Goal: Task Accomplishment & Management: Manage account settings

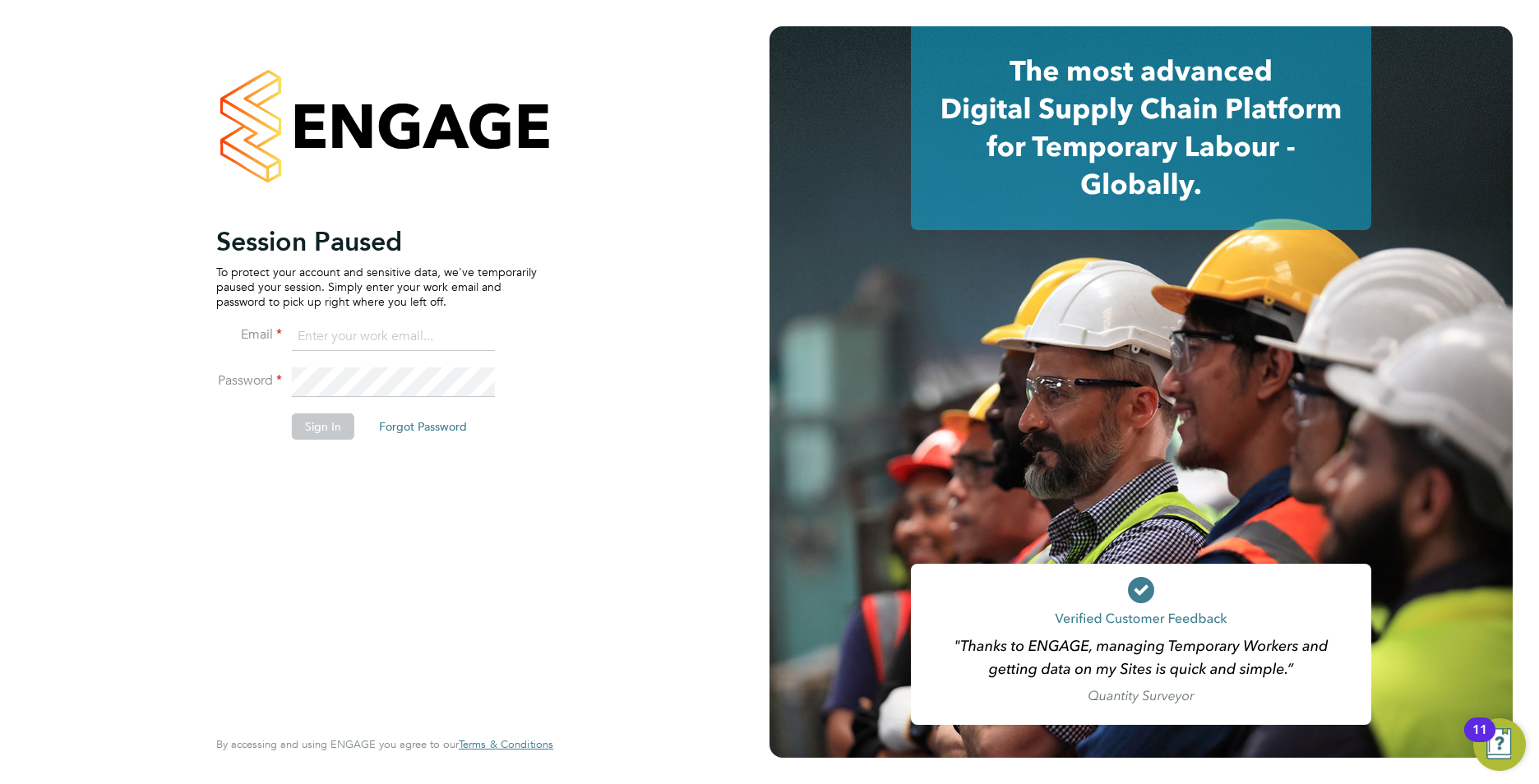
click at [346, 337] on input at bounding box center [393, 338] width 204 height 30
type input "callum@northbuildrecruit.com"
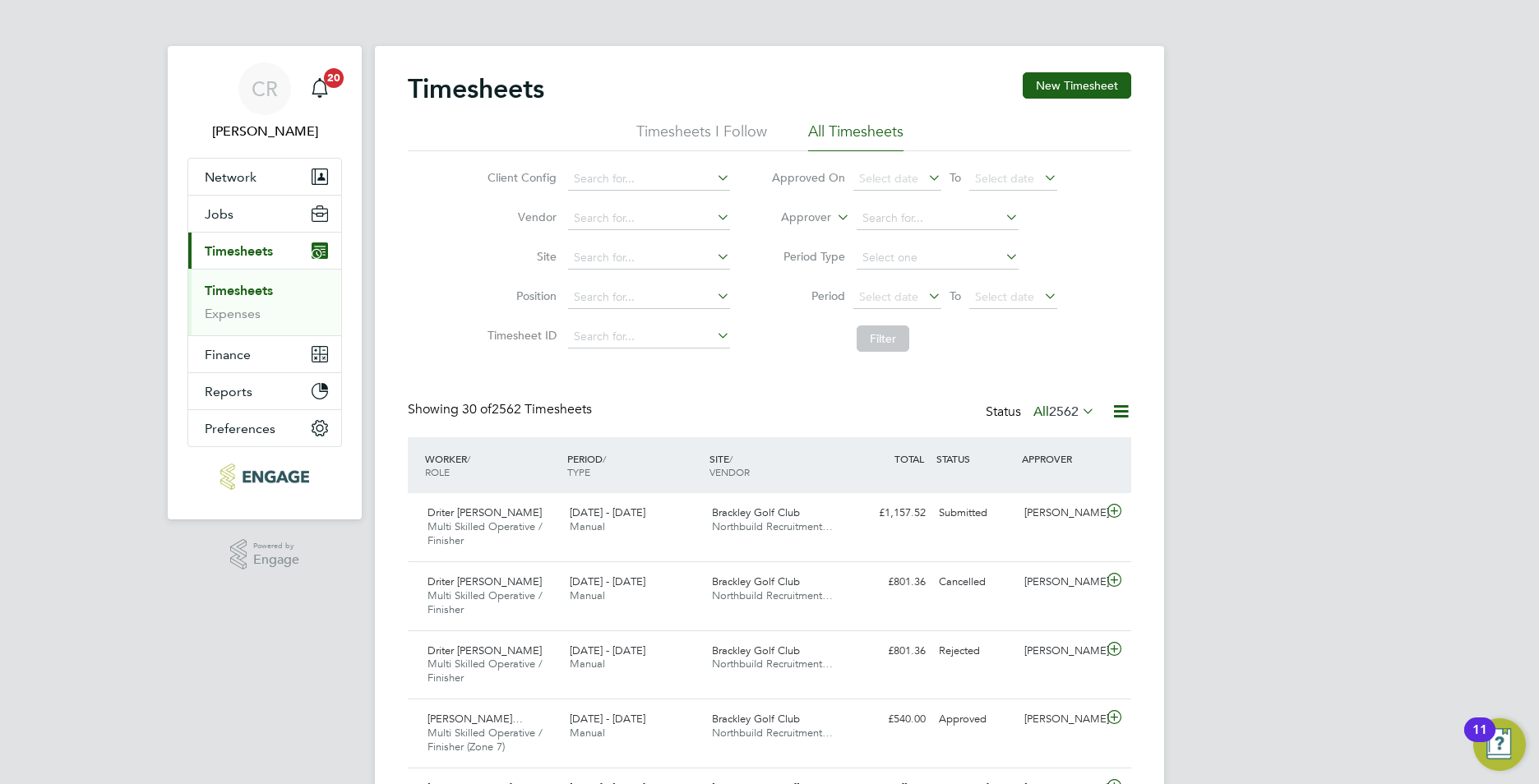
click at [236, 283] on link "Timesheets" at bounding box center [238, 291] width 68 height 16
click at [233, 214] on button "Jobs" at bounding box center [264, 214] width 153 height 37
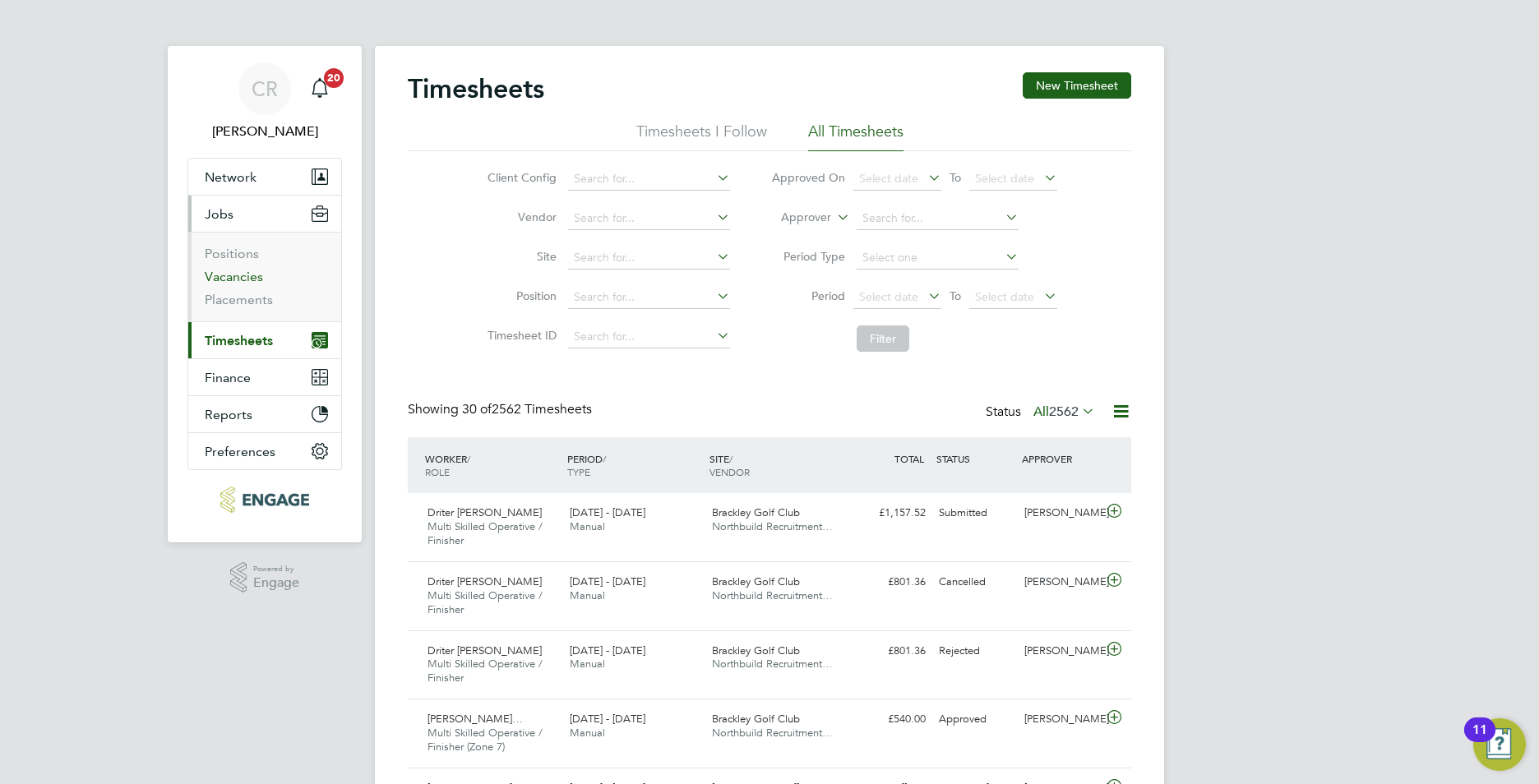
click at [230, 279] on link "Vacancies" at bounding box center [234, 277] width 58 height 16
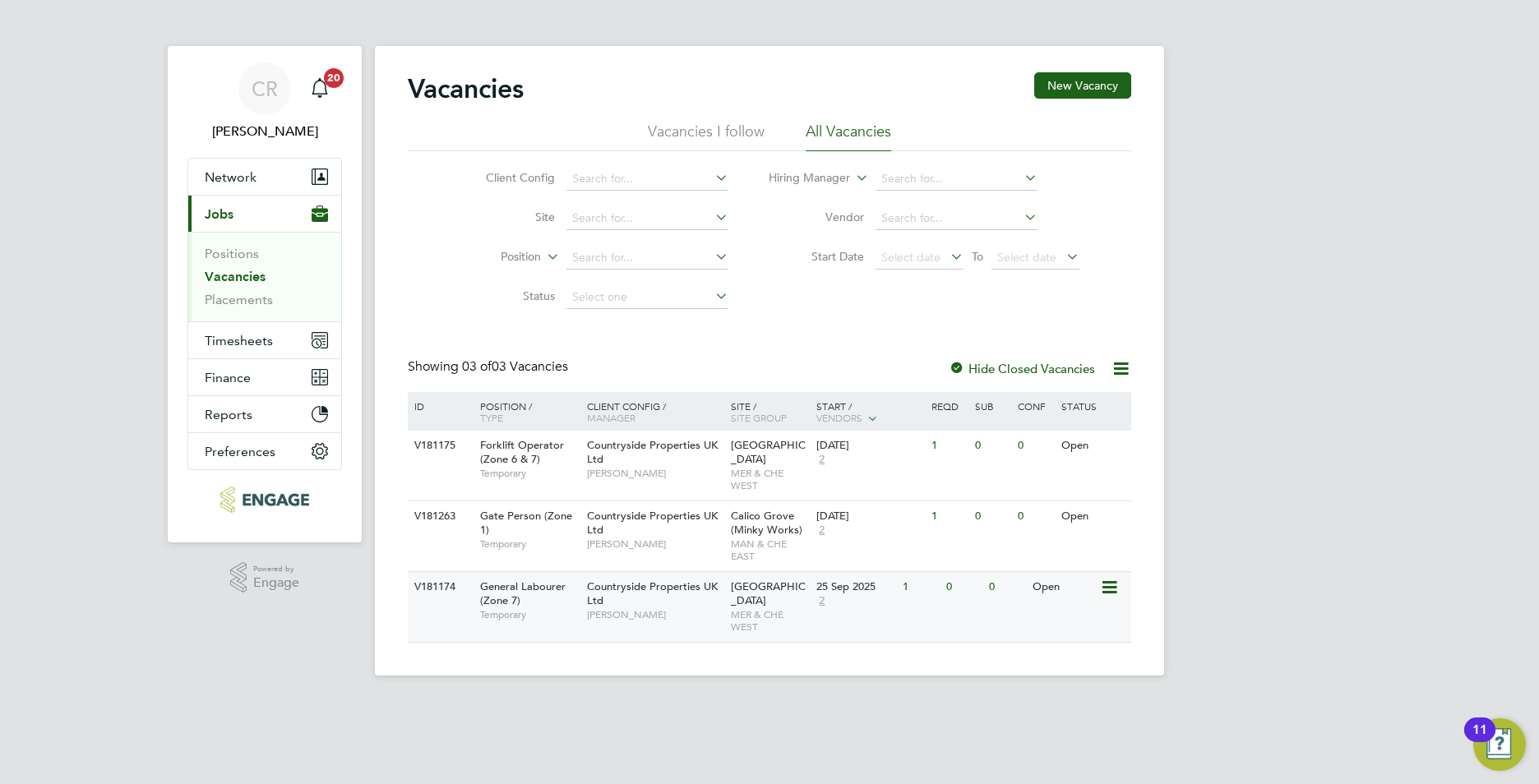
click at [698, 596] on div "Countryside Properties UK Ltd Ian Walker" at bounding box center [655, 600] width 143 height 56
click at [230, 333] on span "Timesheets" at bounding box center [238, 340] width 68 height 16
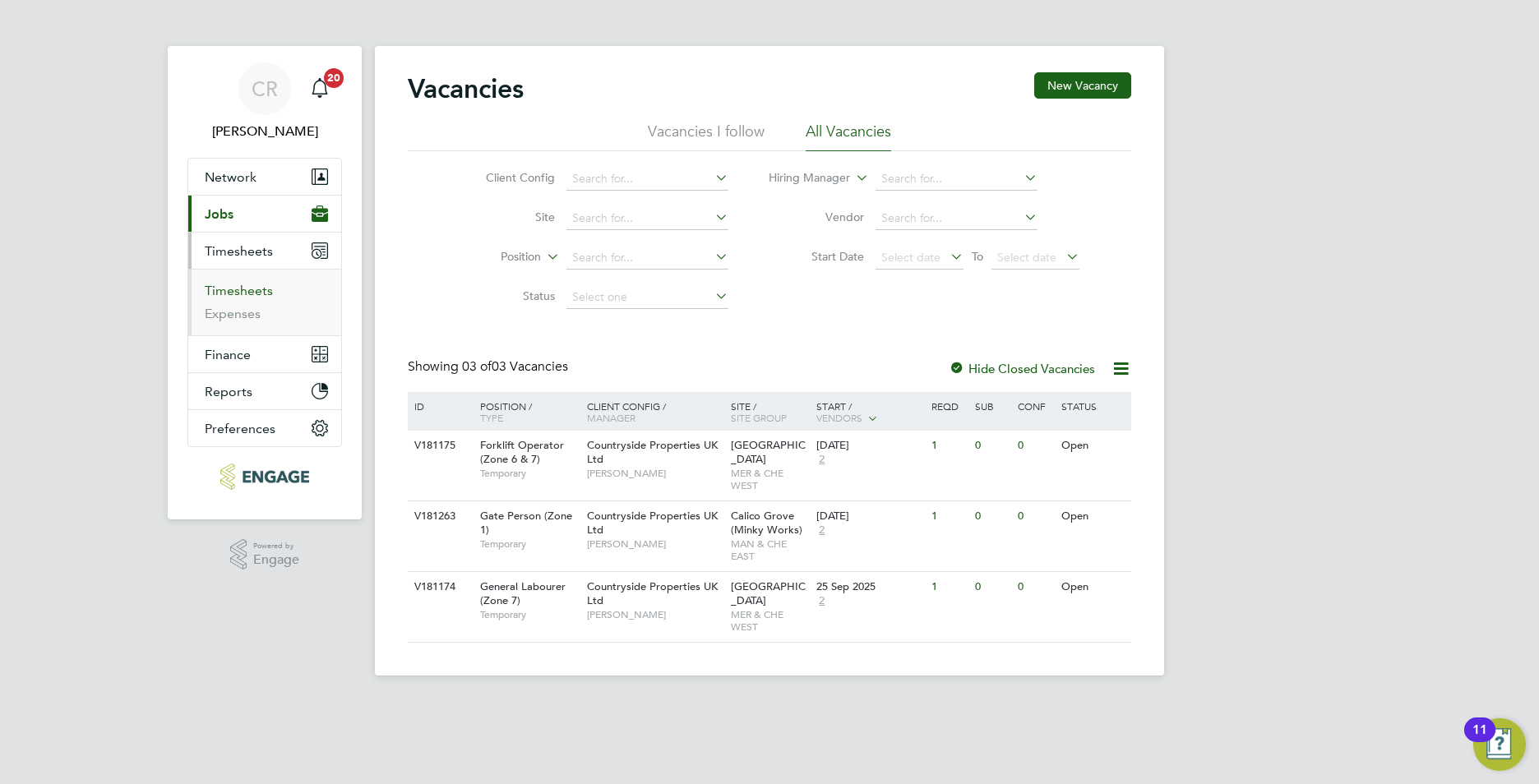
click at [250, 294] on link "Timesheets" at bounding box center [238, 291] width 68 height 16
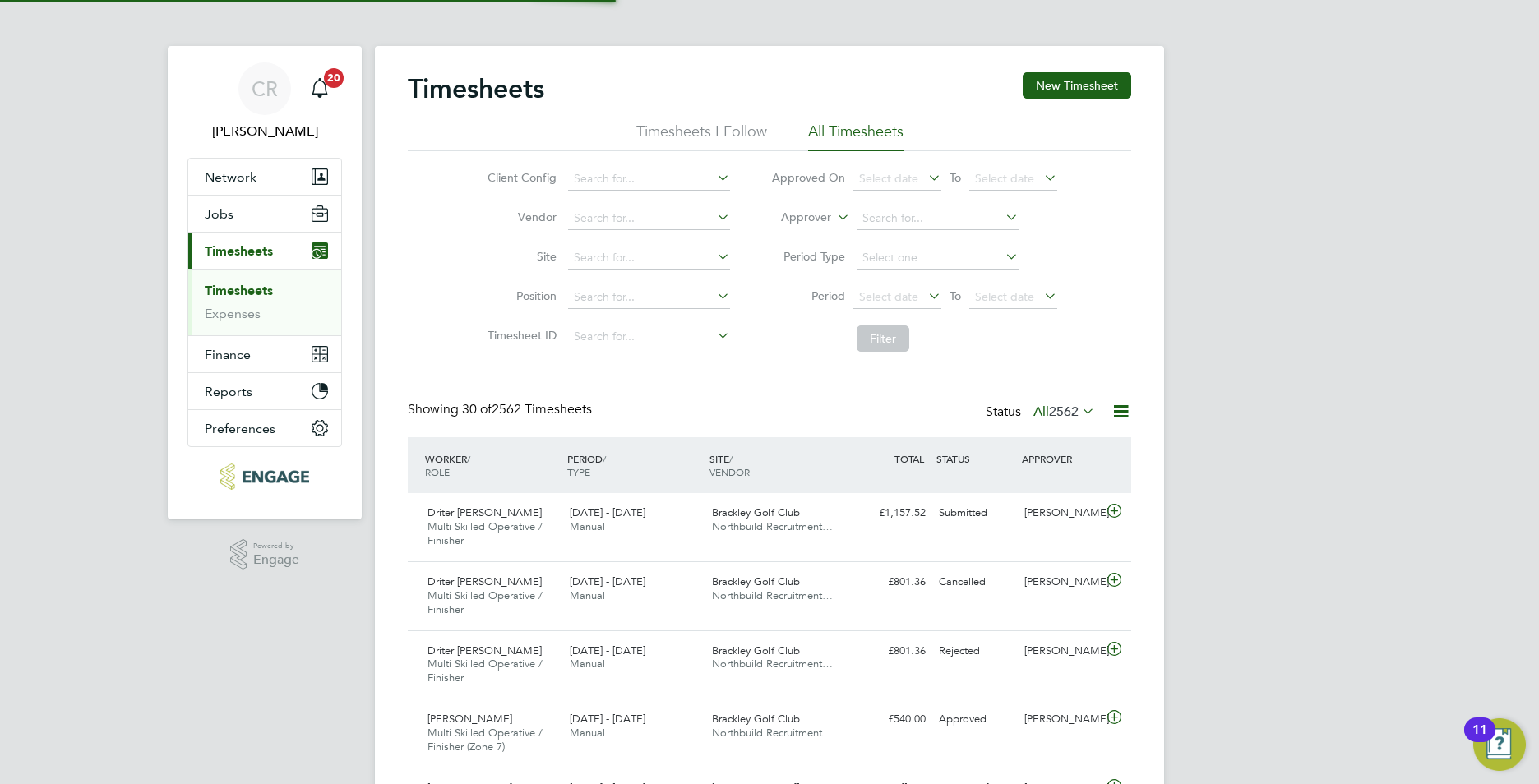
scroll to position [55, 143]
click at [241, 293] on link "Timesheets" at bounding box center [238, 291] width 68 height 16
click at [602, 257] on input at bounding box center [649, 258] width 162 height 23
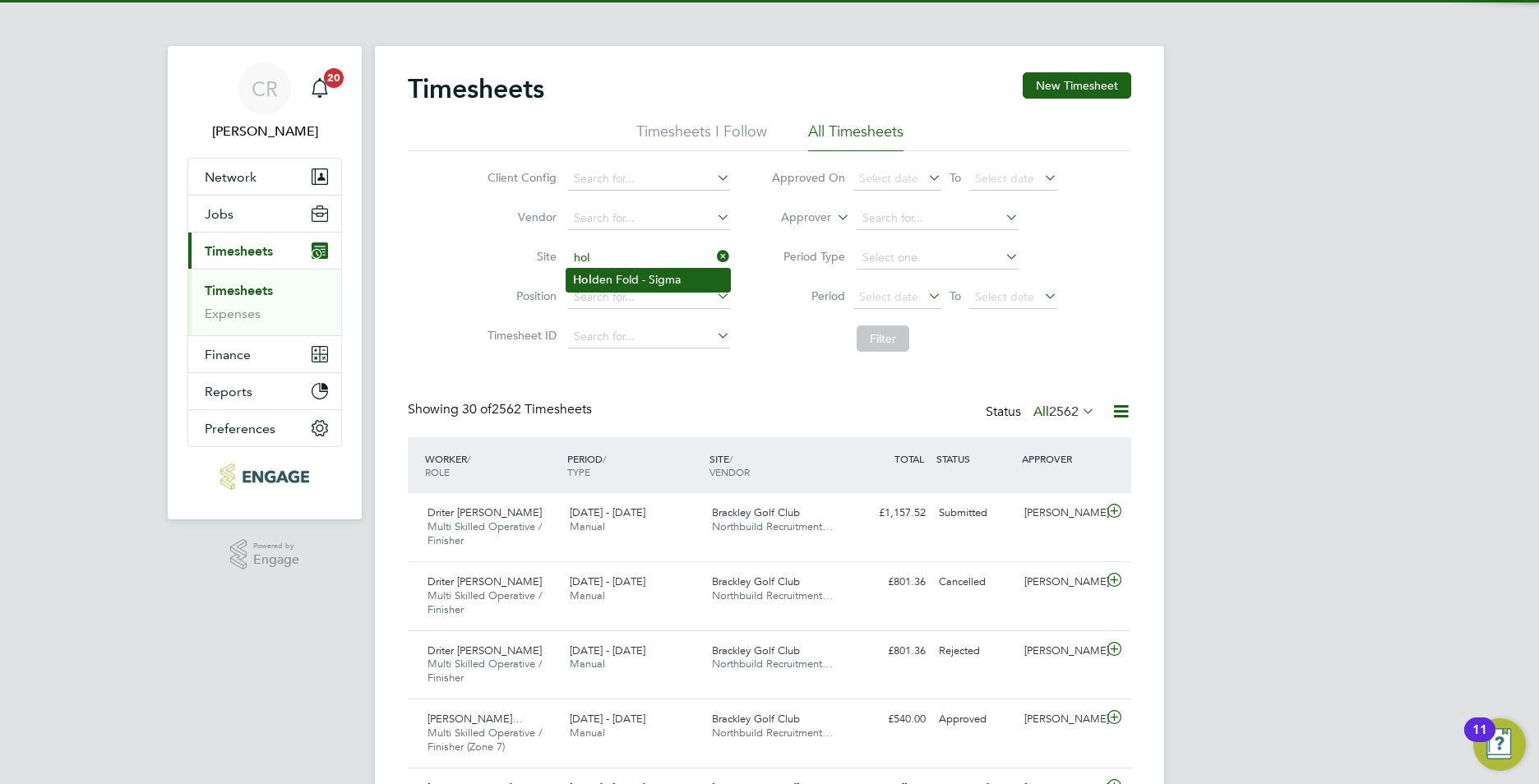
click at [691, 284] on li "Hol den Fold - Sigma" at bounding box center [648, 280] width 163 height 23
type input "Holden Fold - Sigma"
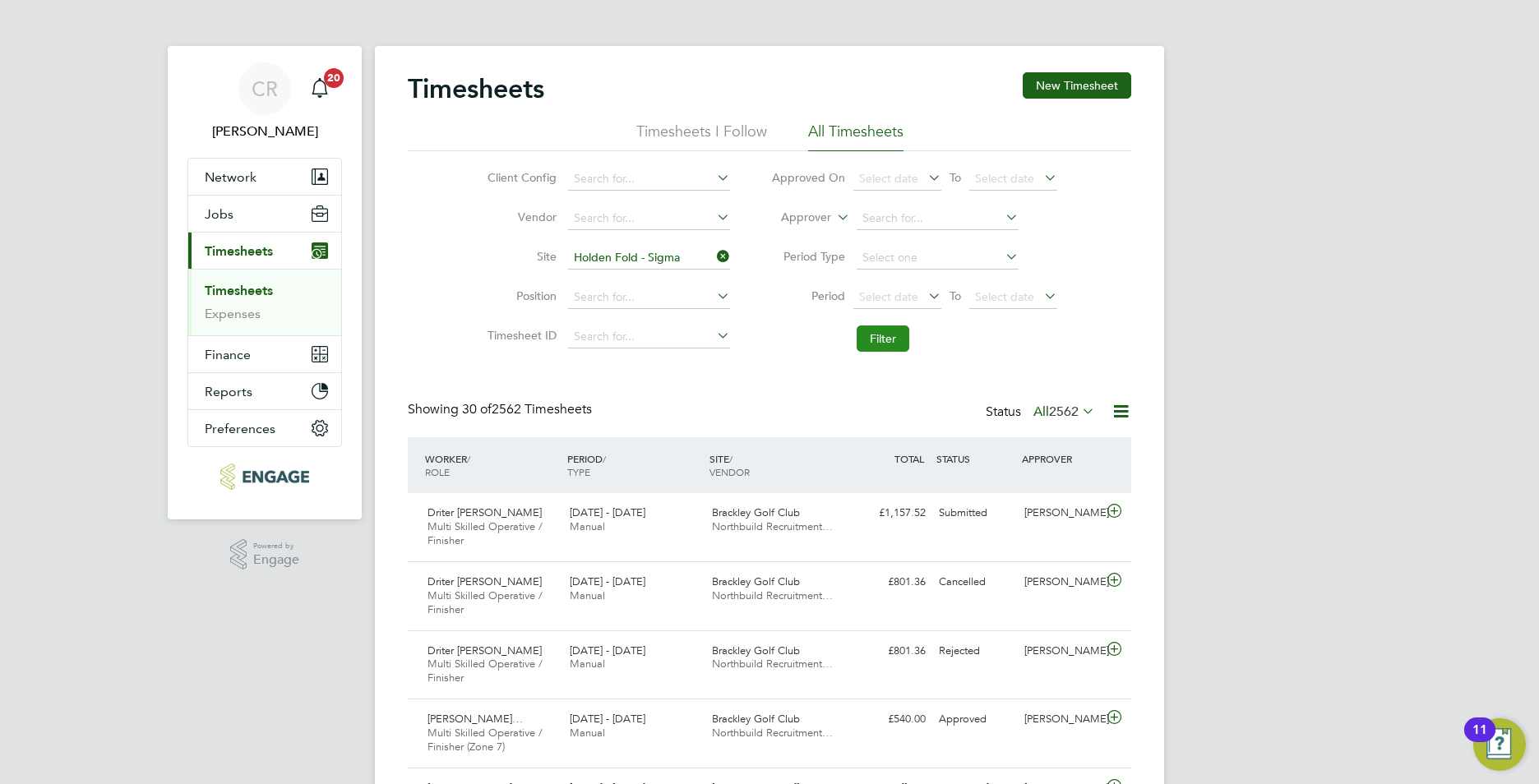
click at [876, 341] on button "Filter" at bounding box center [883, 339] width 53 height 26
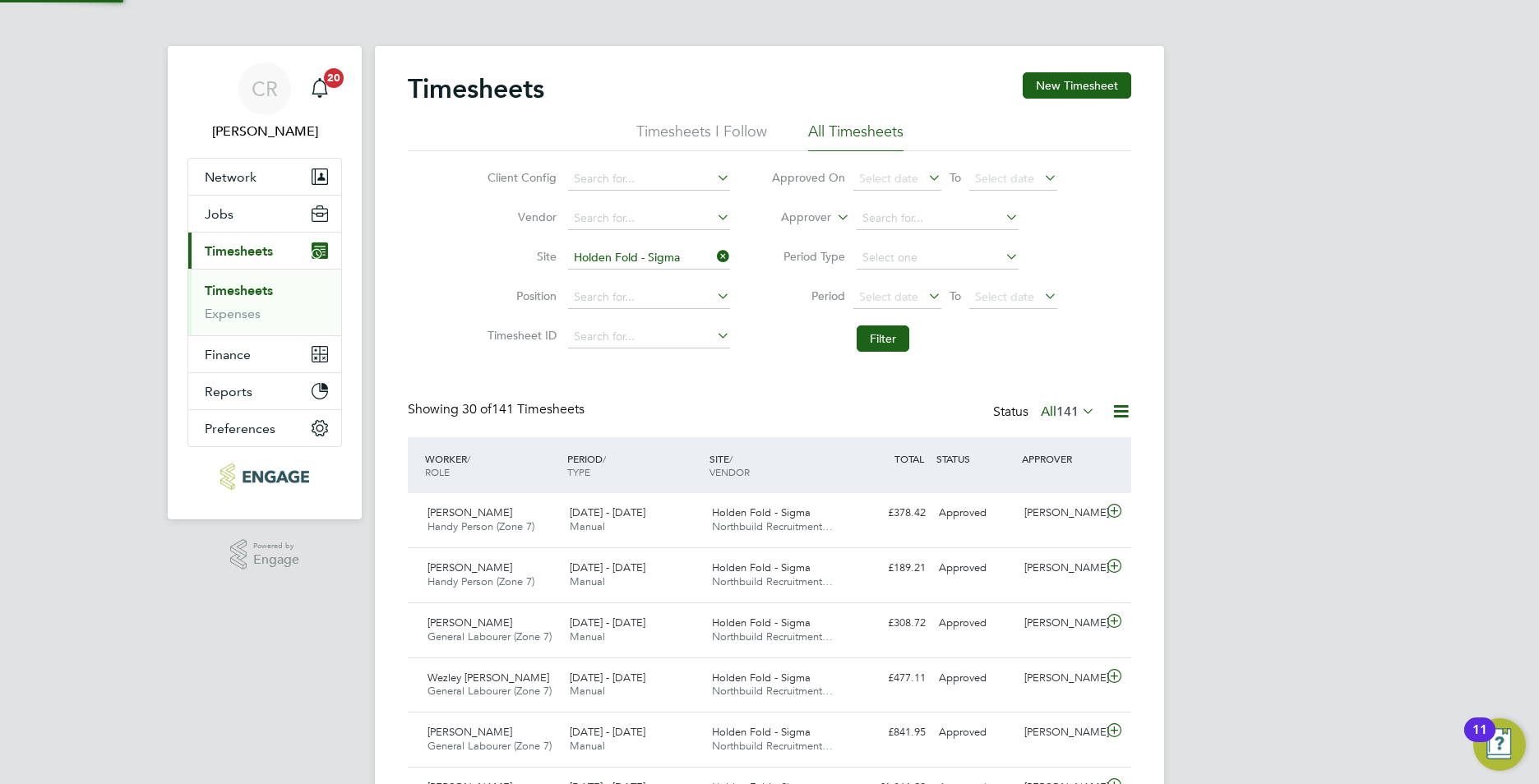
scroll to position [42, 143]
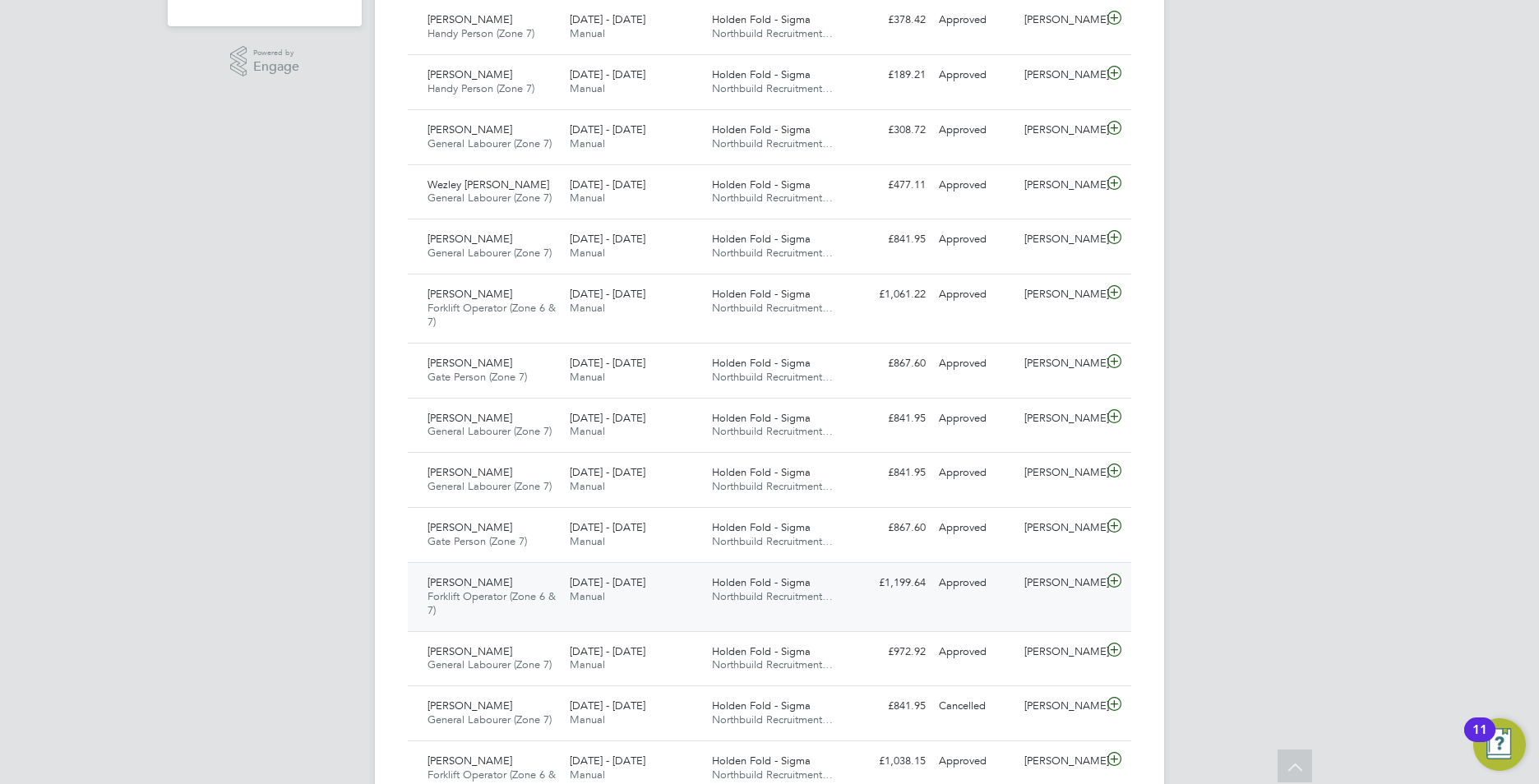
click at [636, 598] on div "8 - 14 Sep 2025 Manual" at bounding box center [634, 591] width 143 height 41
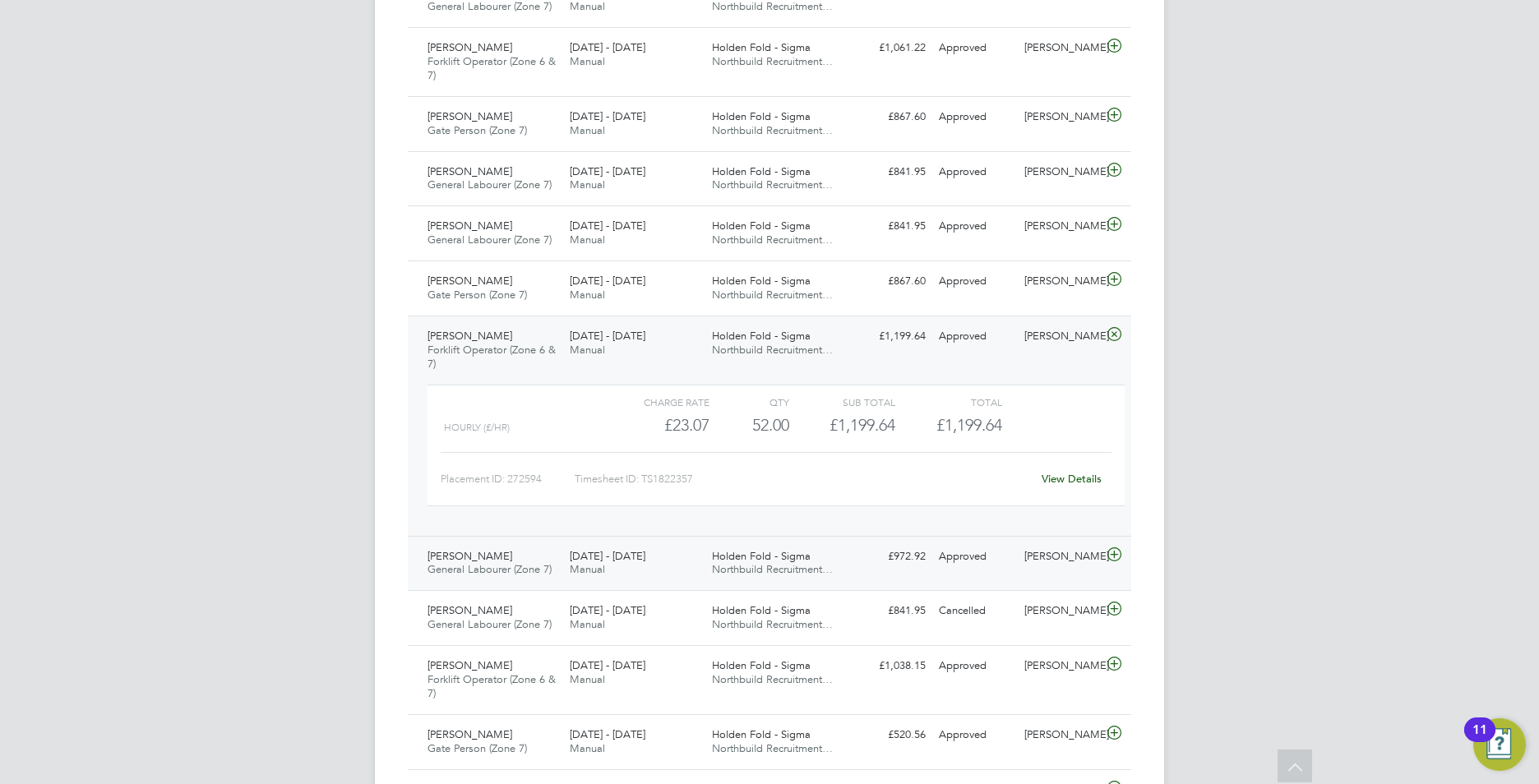
click at [807, 576] on span "Northbuild Recruitment…" at bounding box center [772, 569] width 121 height 14
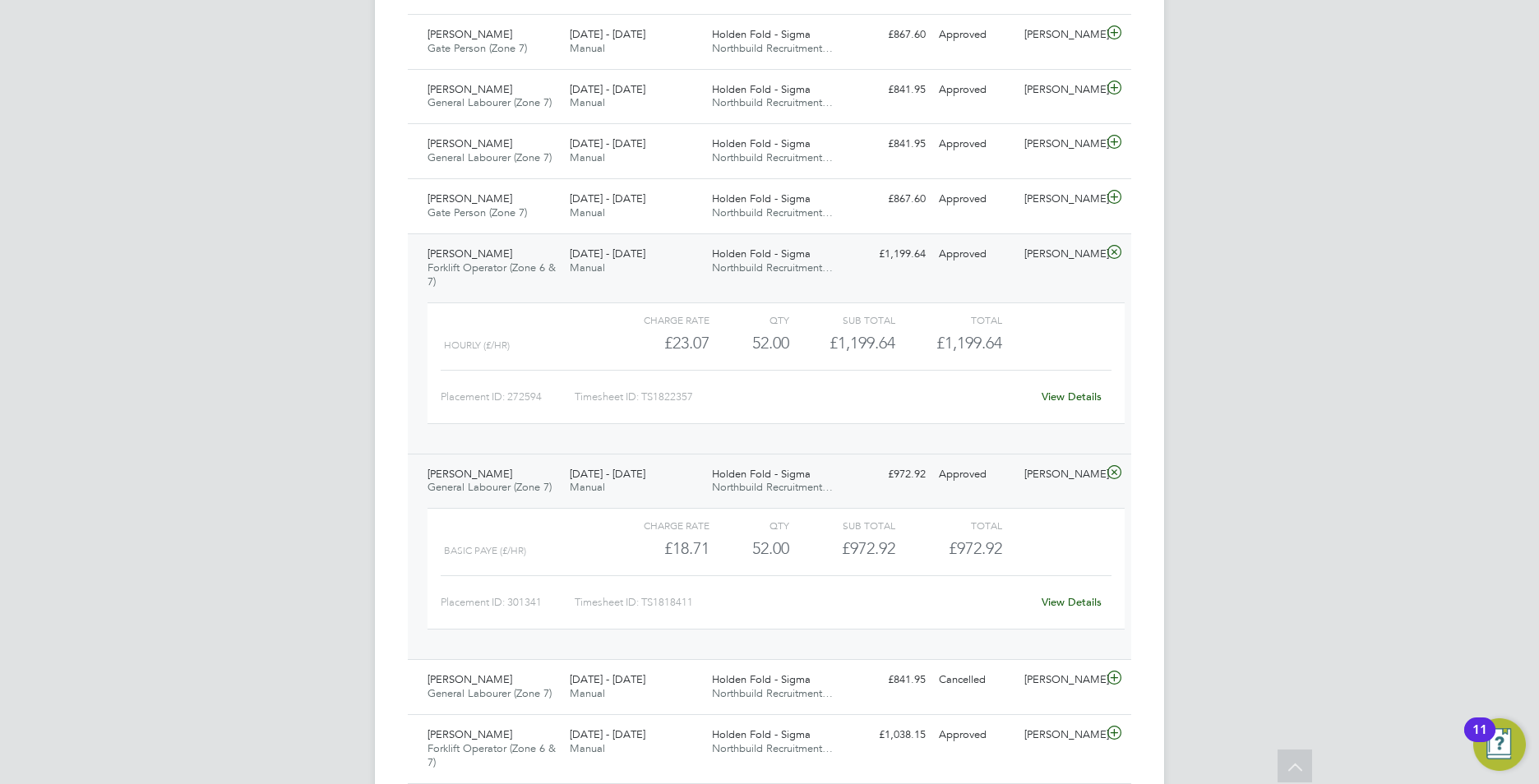
click at [1085, 604] on link "View Details" at bounding box center [1072, 602] width 60 height 14
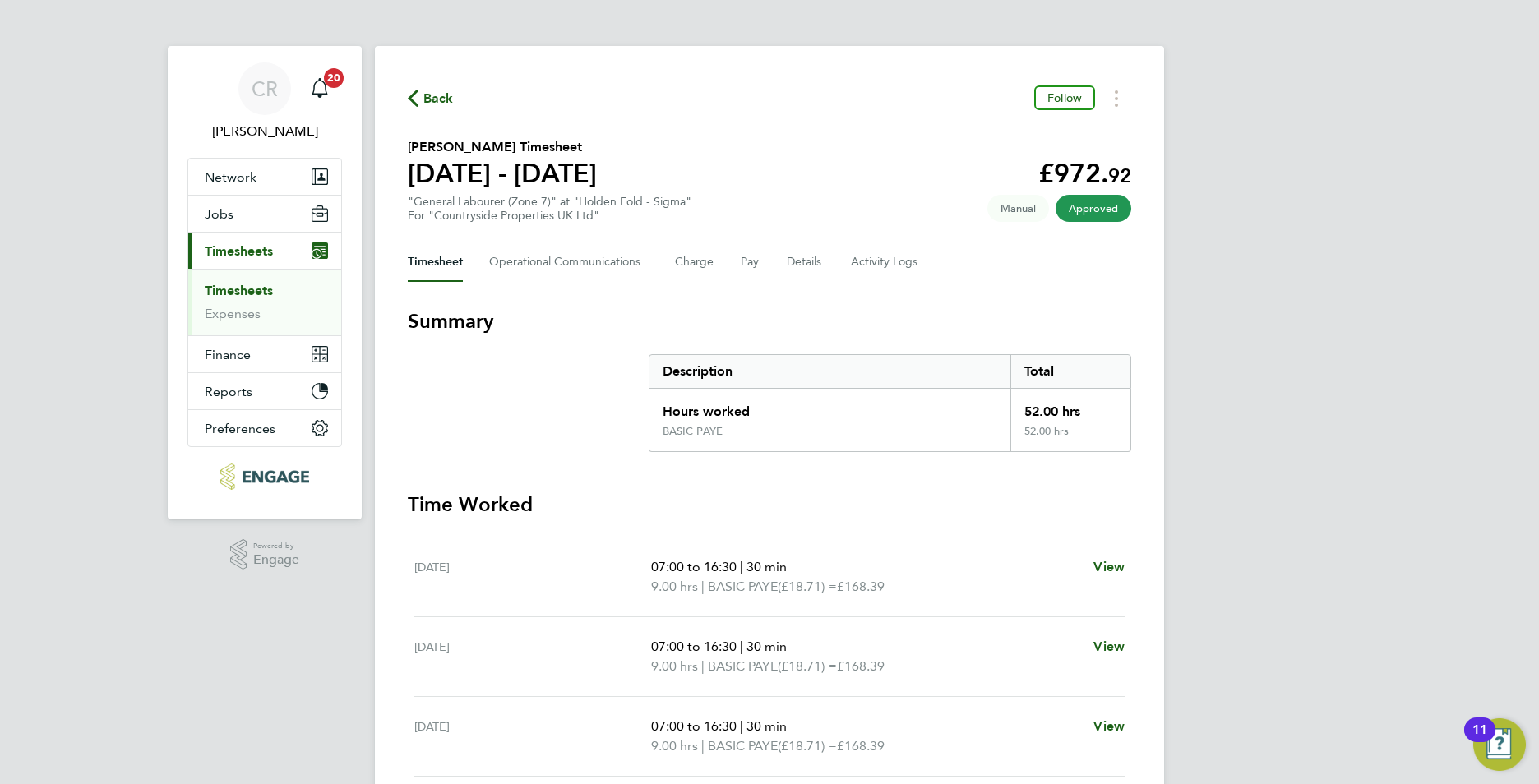
click at [248, 291] on link "Timesheets" at bounding box center [238, 291] width 68 height 16
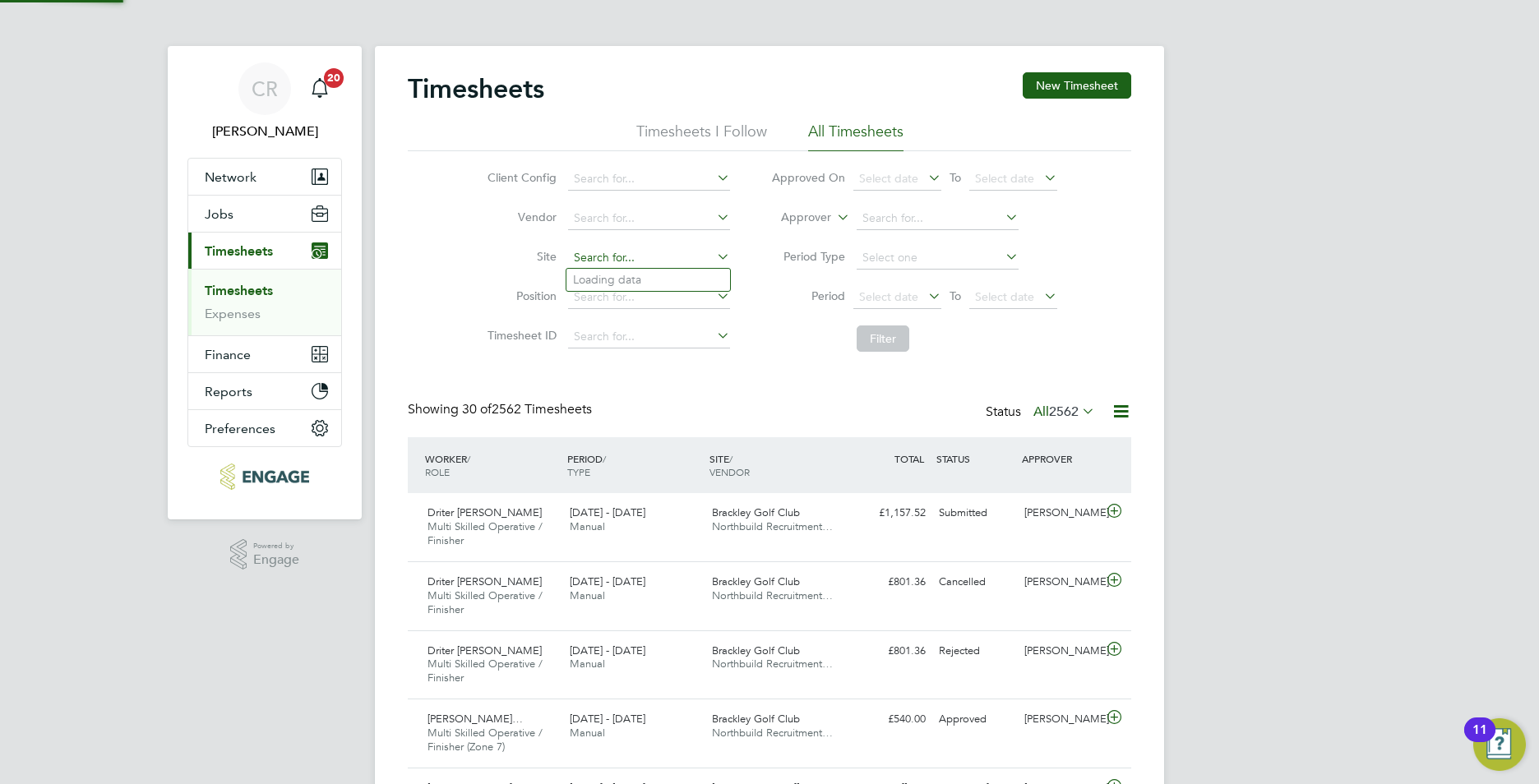
click at [590, 255] on input at bounding box center [649, 258] width 162 height 23
click at [604, 274] on b "Holden" at bounding box center [593, 279] width 39 height 14
type input "Holden Fold - Sigma"
click at [894, 350] on button "Filter" at bounding box center [883, 339] width 53 height 26
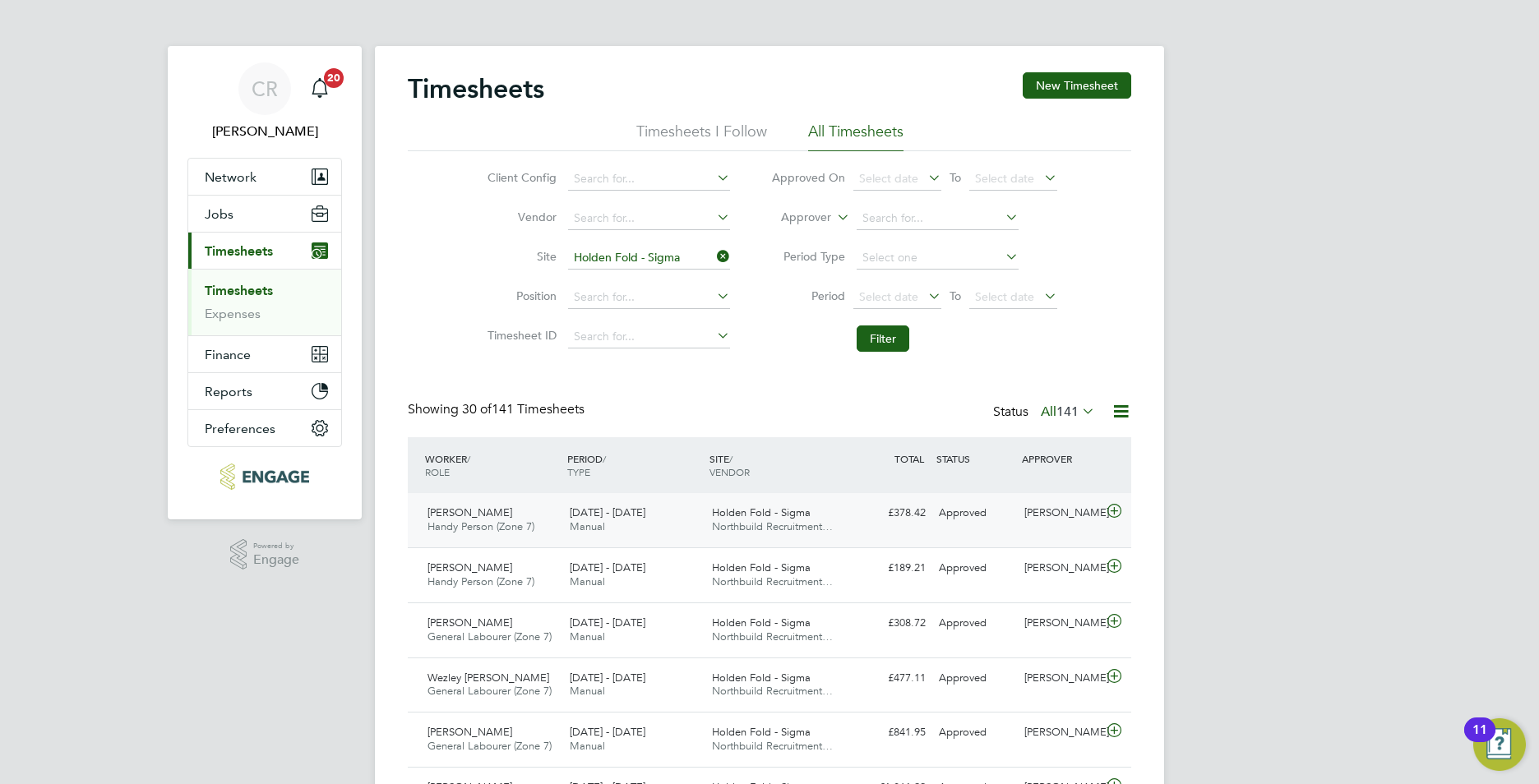
click at [670, 527] on div "15 - 21 Sep 2025 Manual" at bounding box center [634, 520] width 143 height 41
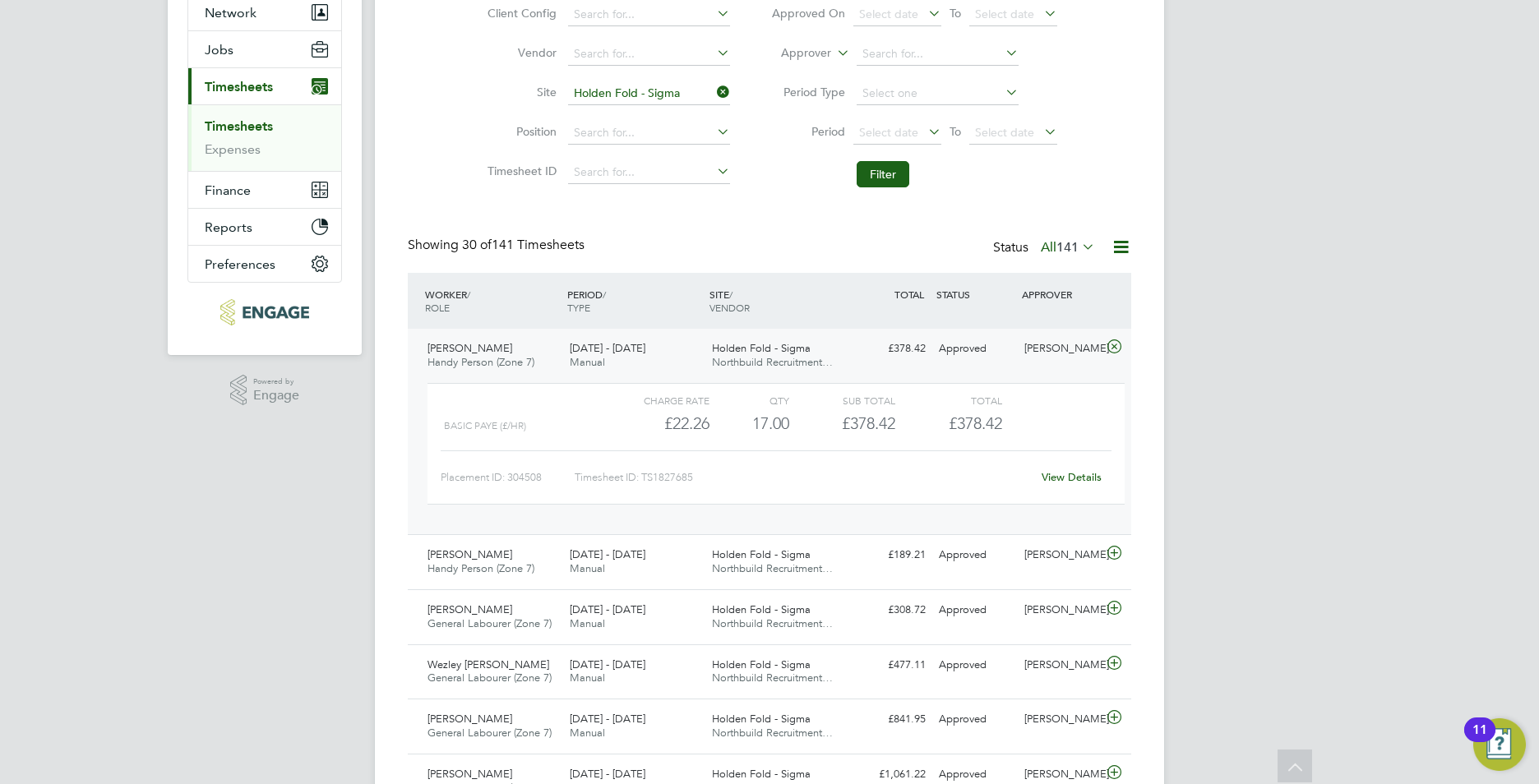
click at [1073, 476] on link "View Details" at bounding box center [1072, 476] width 60 height 14
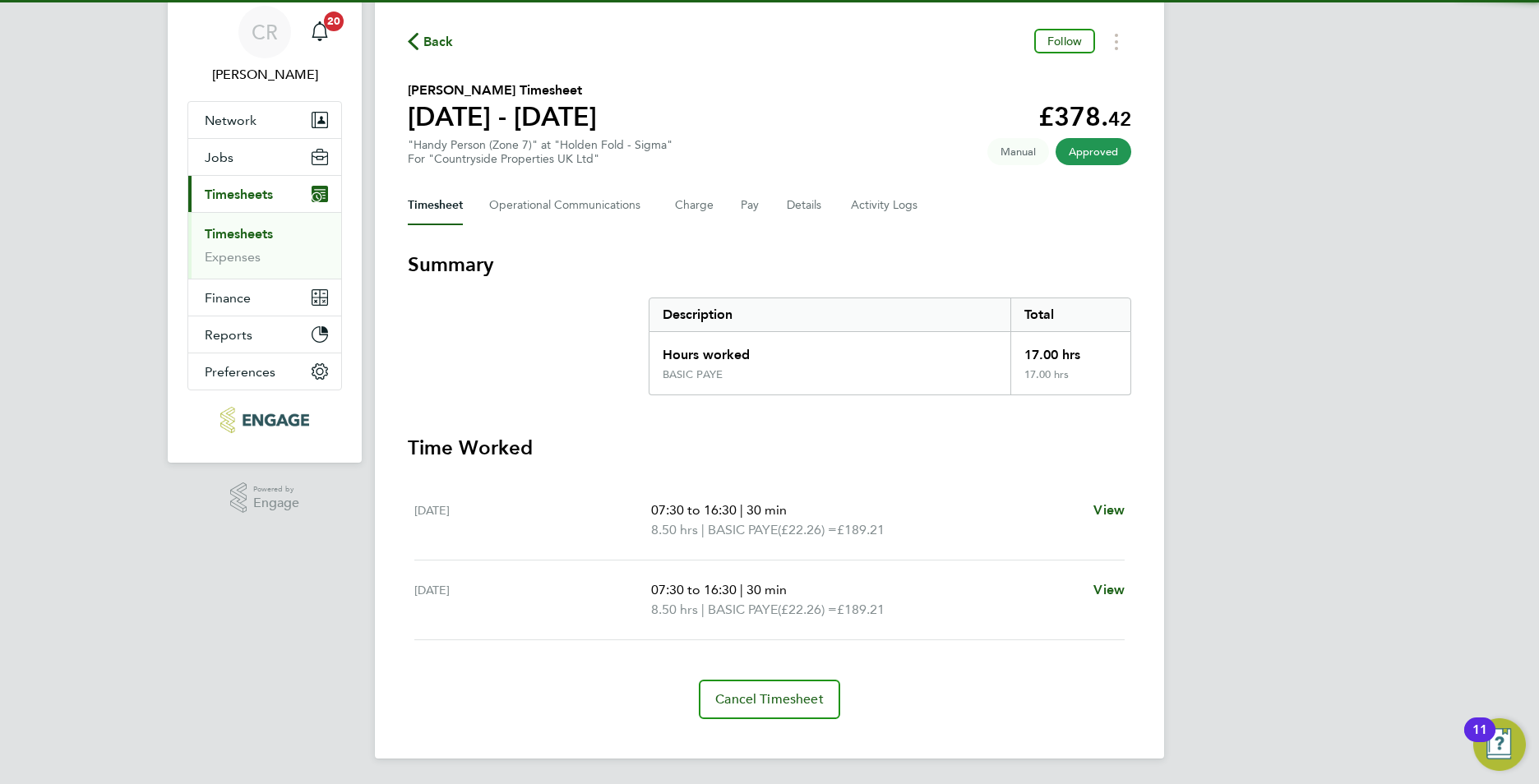
scroll to position [57, 0]
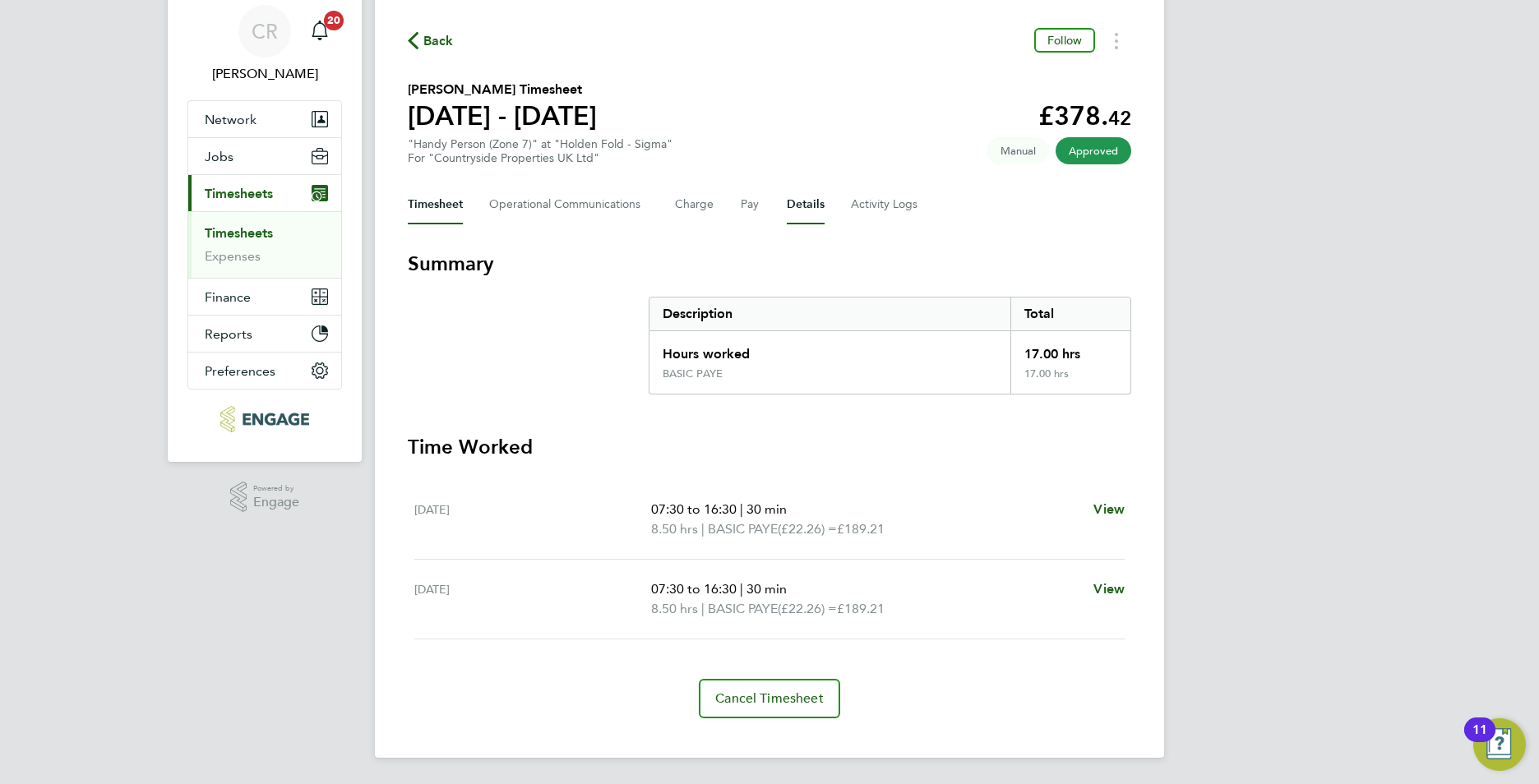
click at [806, 197] on button "Details" at bounding box center [806, 204] width 38 height 39
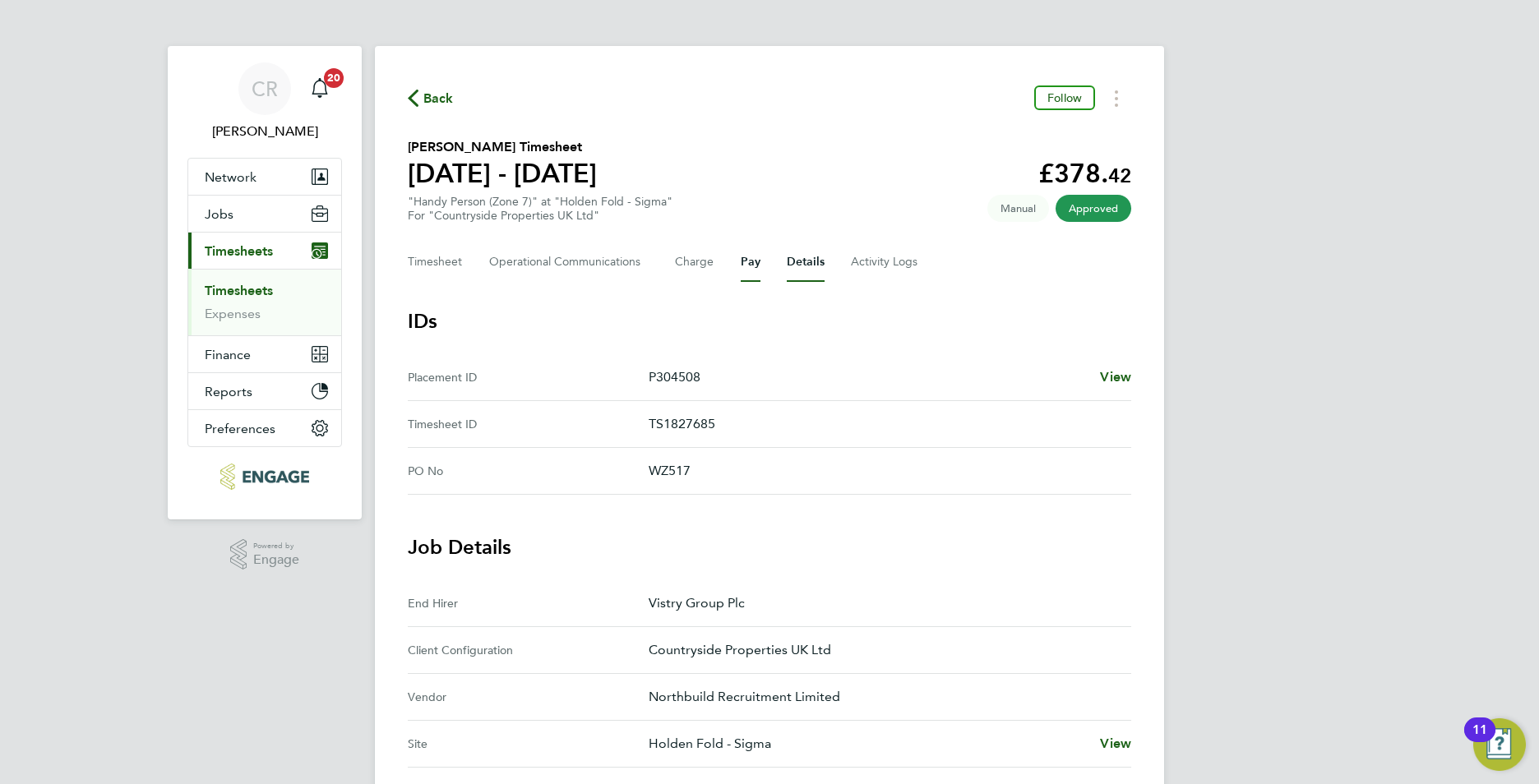
click at [748, 264] on button "Pay" at bounding box center [750, 263] width 20 height 39
